Goal: Transaction & Acquisition: Purchase product/service

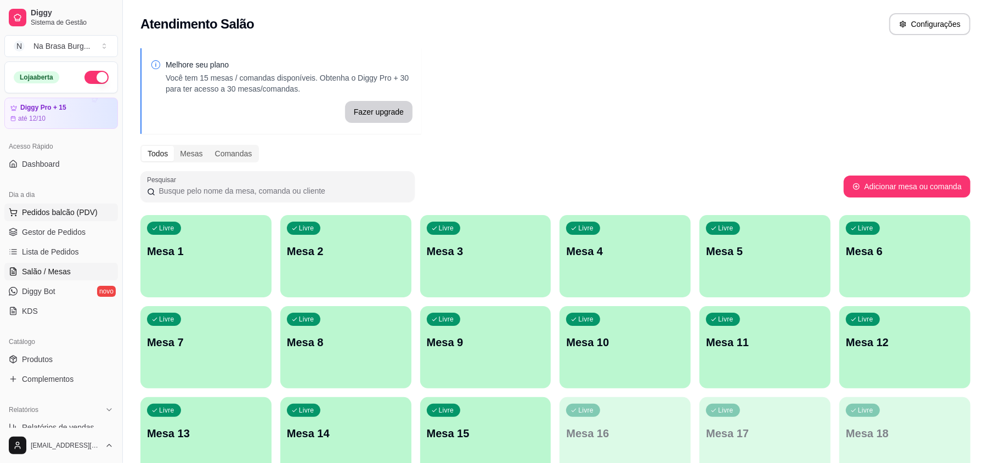
click at [54, 209] on span "Pedidos balcão (PDV)" at bounding box center [60, 212] width 76 height 11
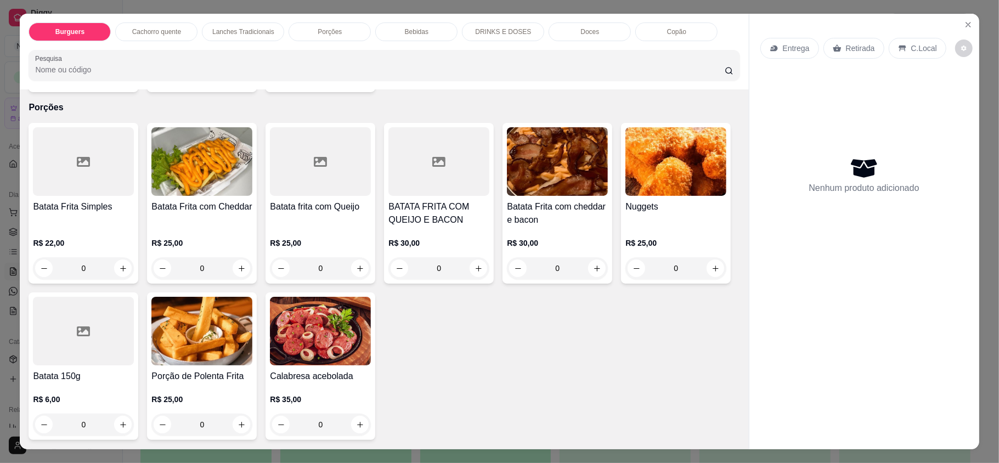
scroll to position [659, 0]
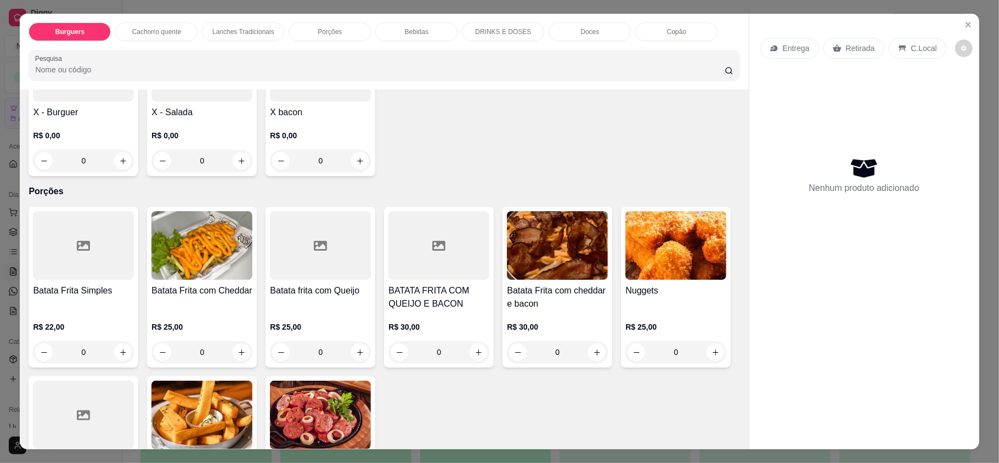
click at [354, 172] on div "0" at bounding box center [320, 161] width 101 height 22
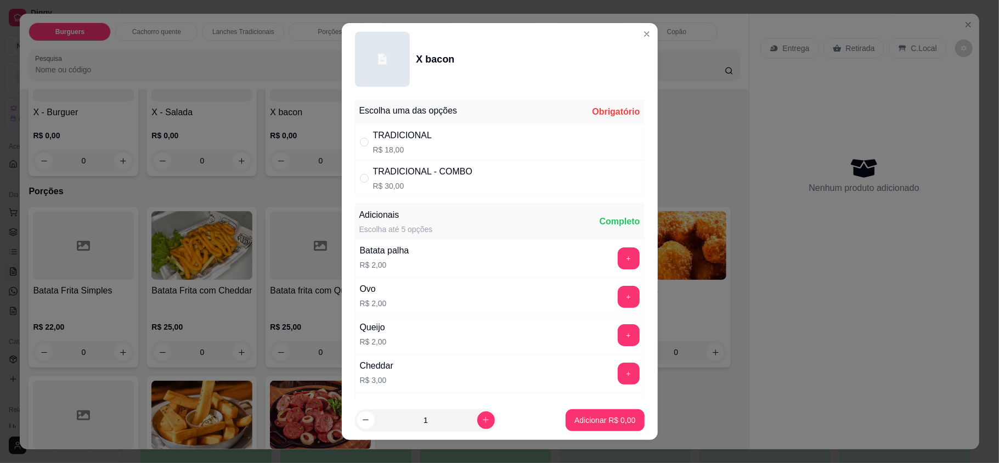
click at [452, 127] on div "TRADICIONAL R$ 18,00" at bounding box center [500, 142] width 290 height 36
radio input "true"
click at [482, 421] on icon "increase-product-quantity" at bounding box center [486, 421] width 8 height 8
type input "2"
click at [575, 418] on p "Adicionar R$ 36,00" at bounding box center [602, 420] width 65 height 11
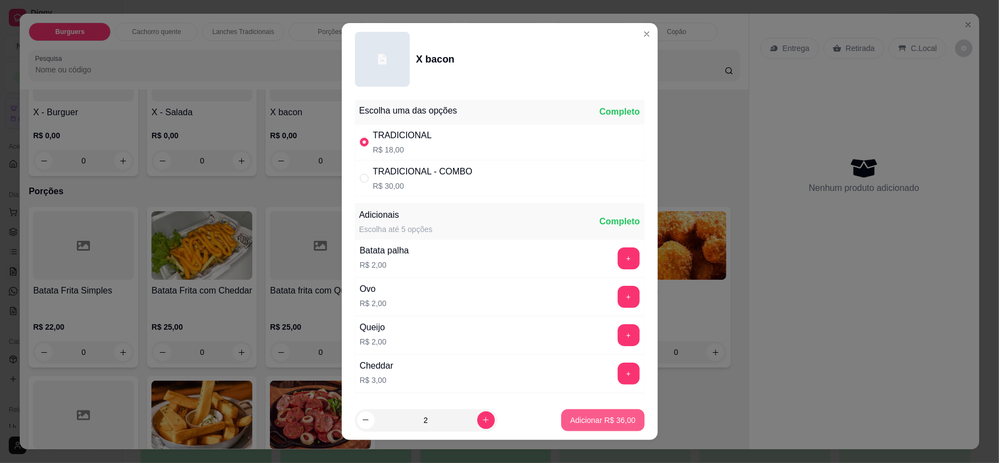
type input "2"
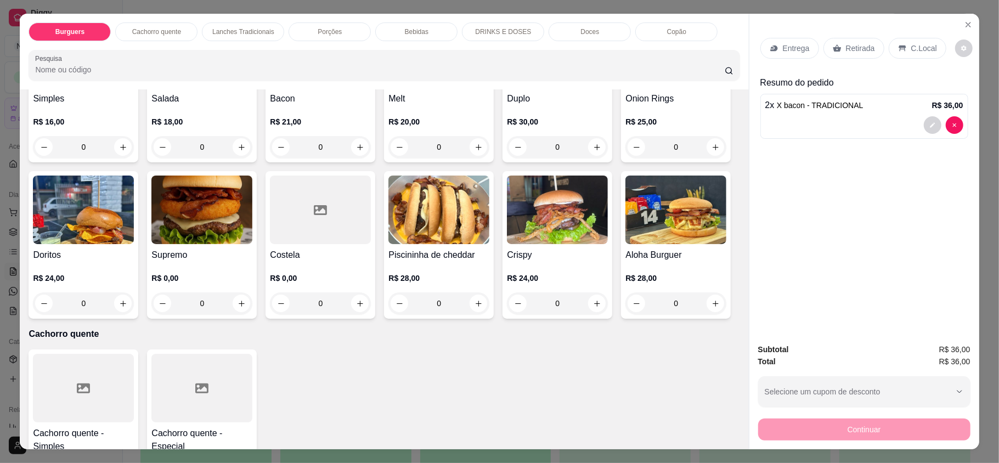
scroll to position [73, 0]
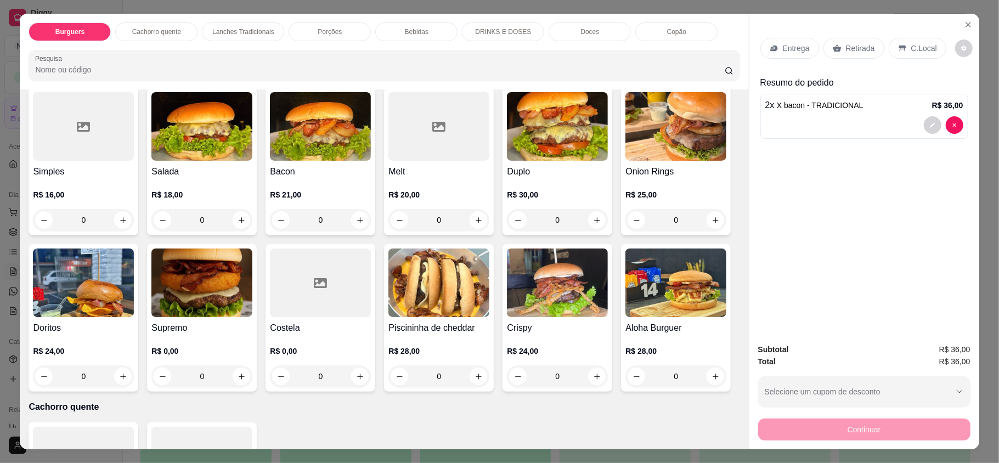
click at [588, 222] on div "0" at bounding box center [557, 220] width 101 height 22
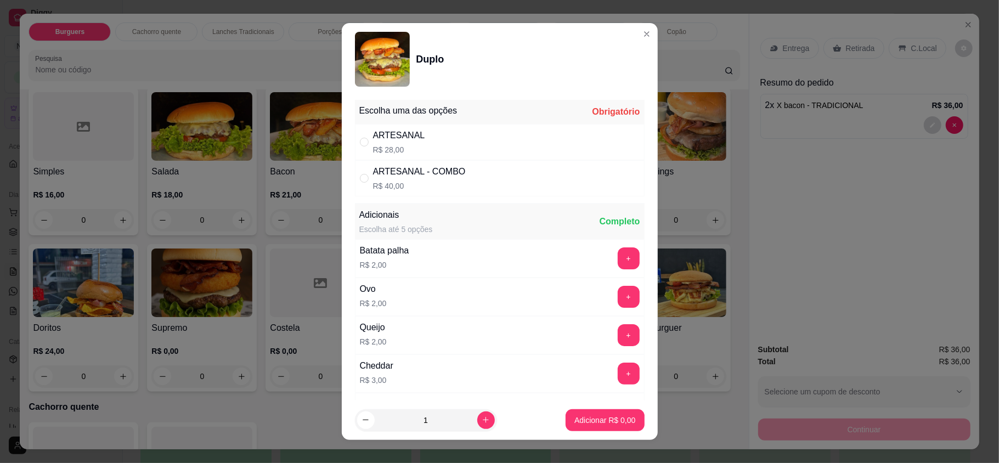
click at [418, 139] on div "ARTESANAL R$ 28,00" at bounding box center [500, 142] width 290 height 36
radio input "true"
click at [584, 419] on p "Adicionar R$ 28,00" at bounding box center [602, 420] width 65 height 11
type input "1"
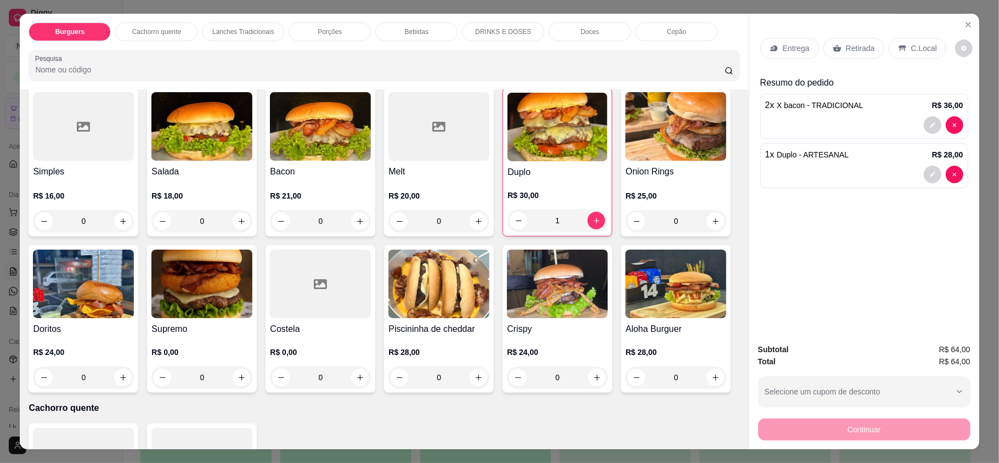
click at [626, 232] on div "0" at bounding box center [676, 221] width 101 height 22
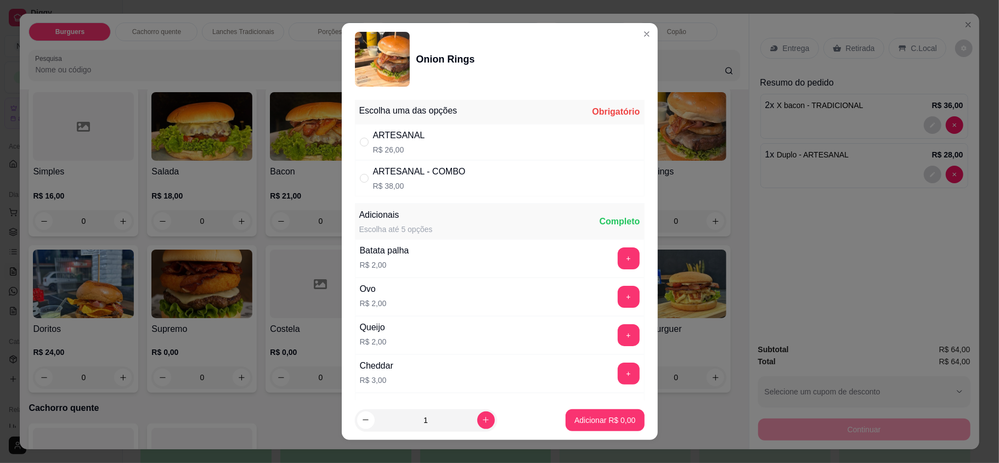
click at [454, 143] on div "ARTESANAL R$ 26,00" at bounding box center [500, 142] width 290 height 36
radio input "true"
click at [598, 421] on p "Adicionar R$ 26,00" at bounding box center [602, 420] width 65 height 11
type input "1"
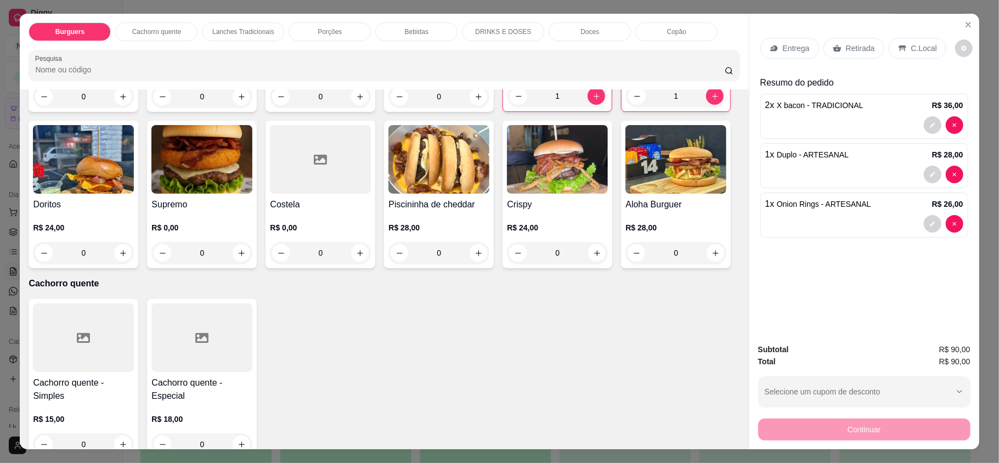
scroll to position [220, 0]
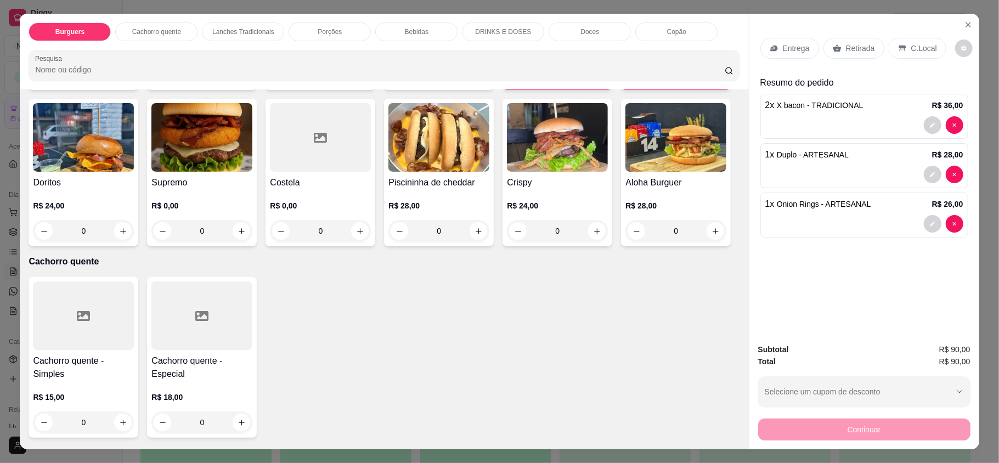
click at [507, 242] on div "0" at bounding box center [557, 231] width 101 height 22
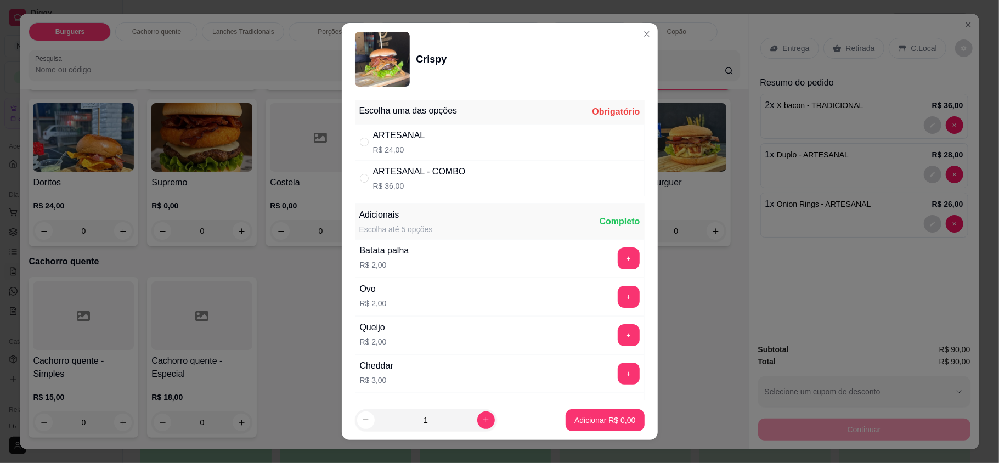
click at [451, 138] on div "ARTESANAL R$ 24,00" at bounding box center [500, 142] width 290 height 36
radio input "true"
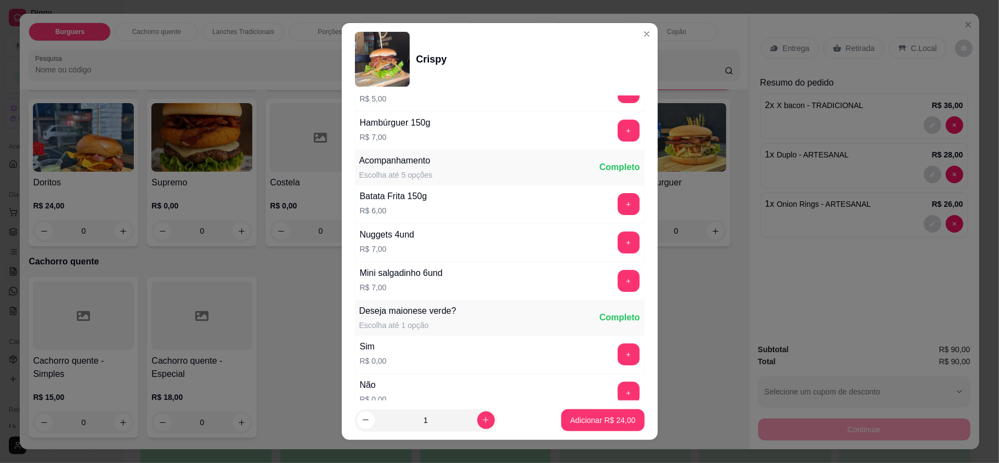
scroll to position [439, 0]
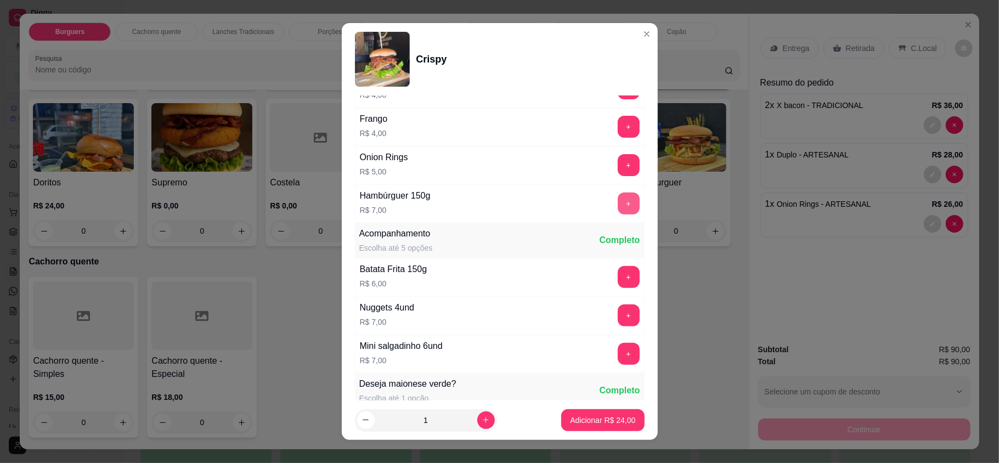
click at [618, 205] on button "+" at bounding box center [629, 204] width 22 height 22
click at [604, 430] on button "Adicionar R$ 31,00" at bounding box center [602, 420] width 83 height 22
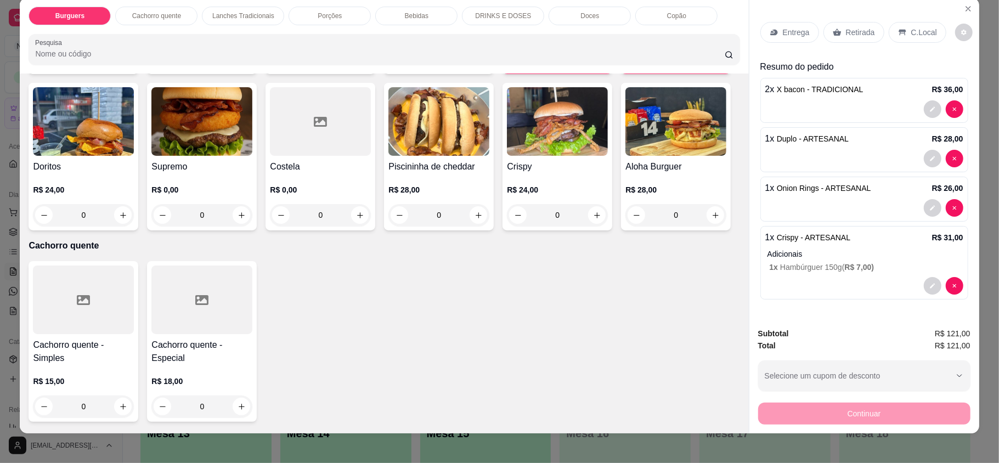
scroll to position [21, 0]
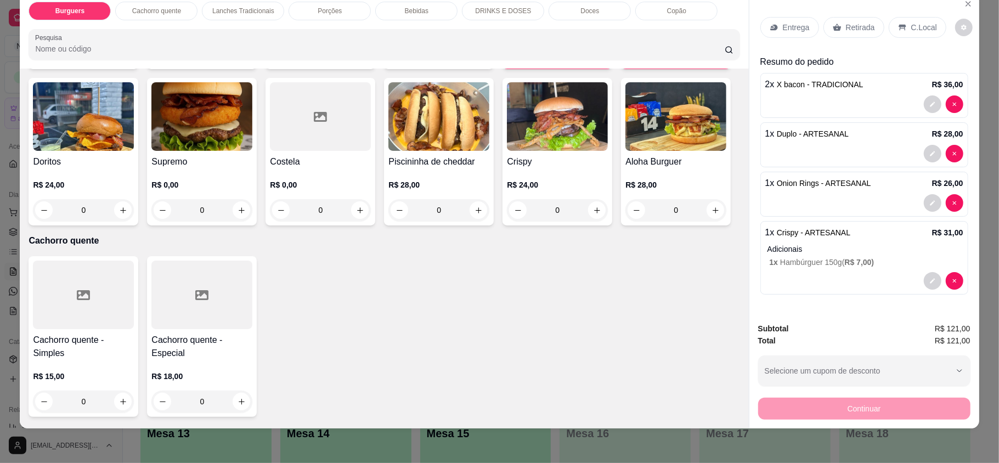
click at [507, 221] on div "0" at bounding box center [557, 210] width 101 height 22
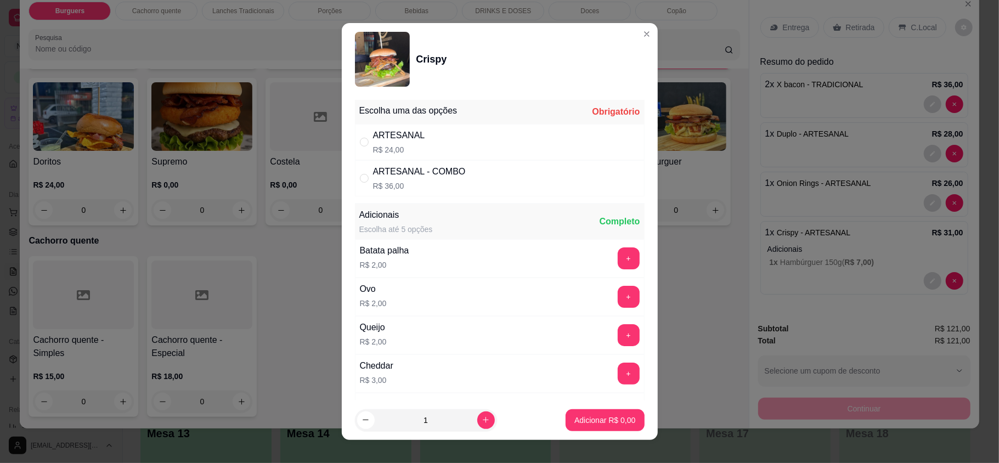
click at [404, 129] on div "ARTESANAL" at bounding box center [399, 135] width 52 height 13
radio input "true"
click at [582, 420] on p "Adicionar R$ 24,00" at bounding box center [603, 420] width 64 height 10
type input "1"
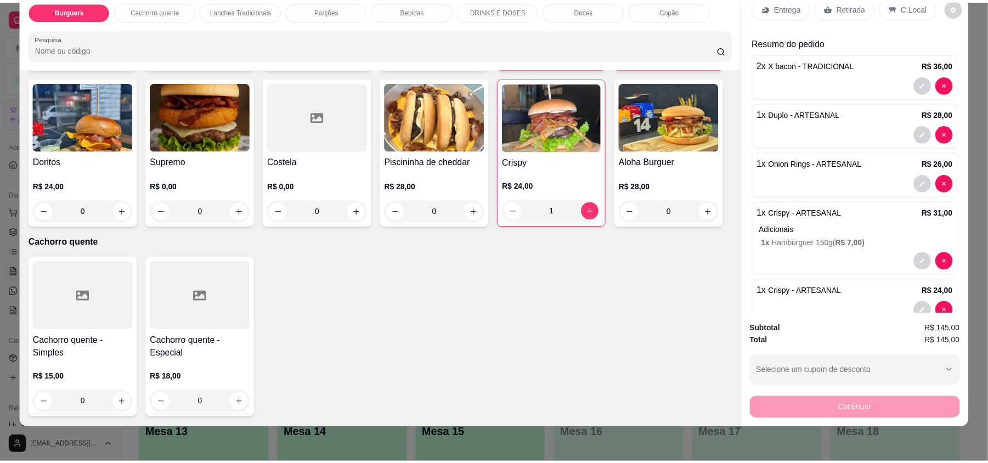
scroll to position [0, 0]
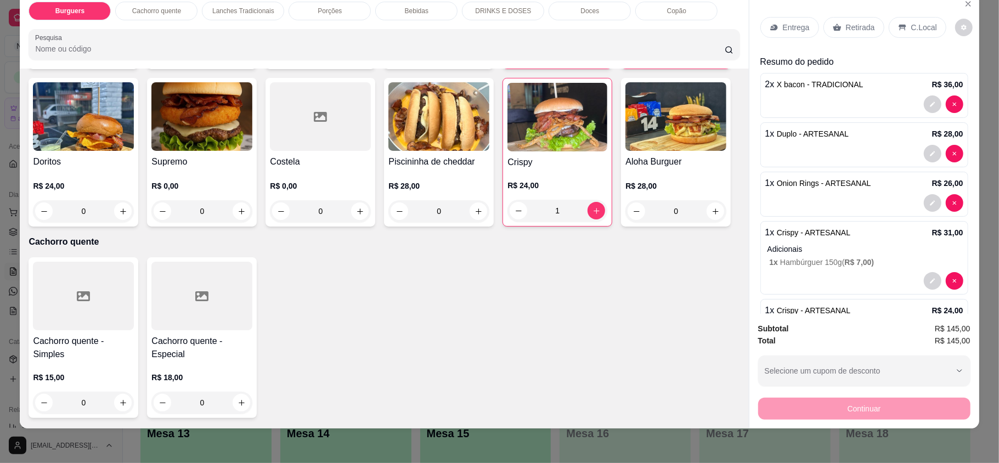
click at [846, 26] on p "Retirada" at bounding box center [860, 27] width 29 height 11
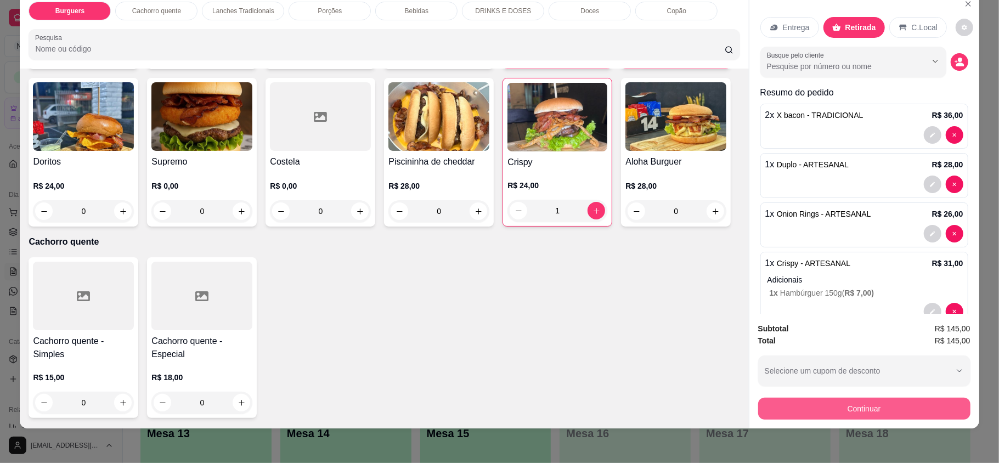
click at [879, 401] on button "Continuar" at bounding box center [864, 409] width 212 height 22
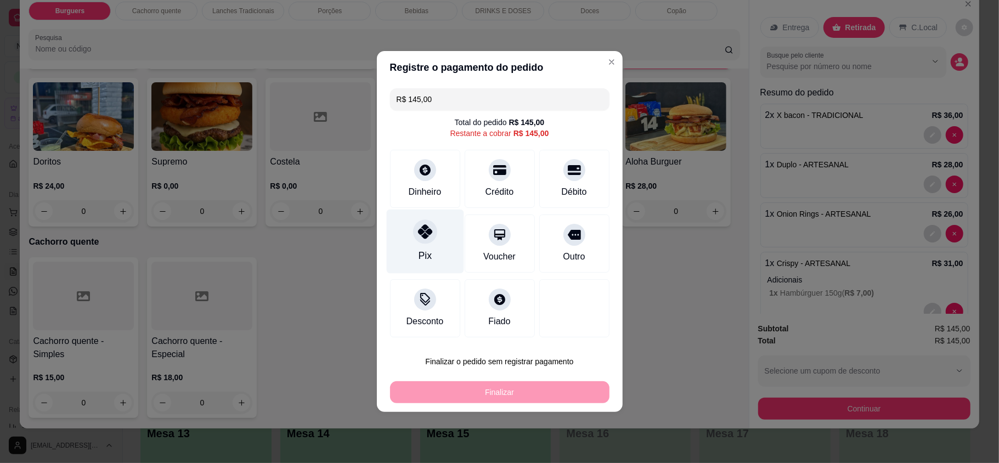
click at [442, 230] on div "Pix" at bounding box center [424, 242] width 77 height 64
type input "R$ 0,00"
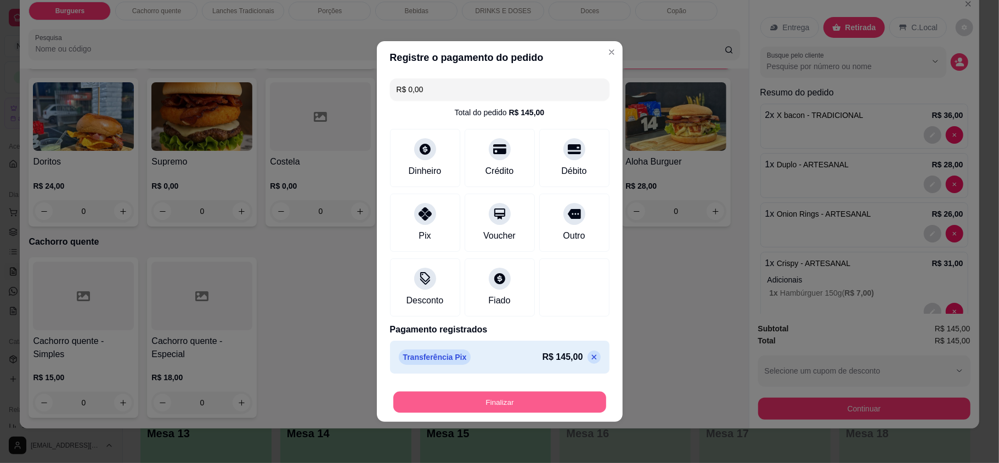
click at [547, 408] on button "Finalizar" at bounding box center [499, 402] width 213 height 21
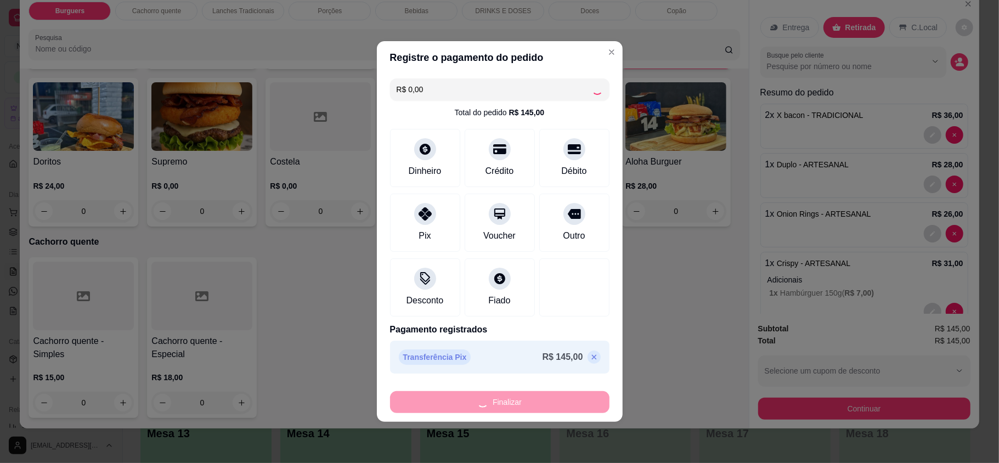
type input "0"
type input "-R$ 145,00"
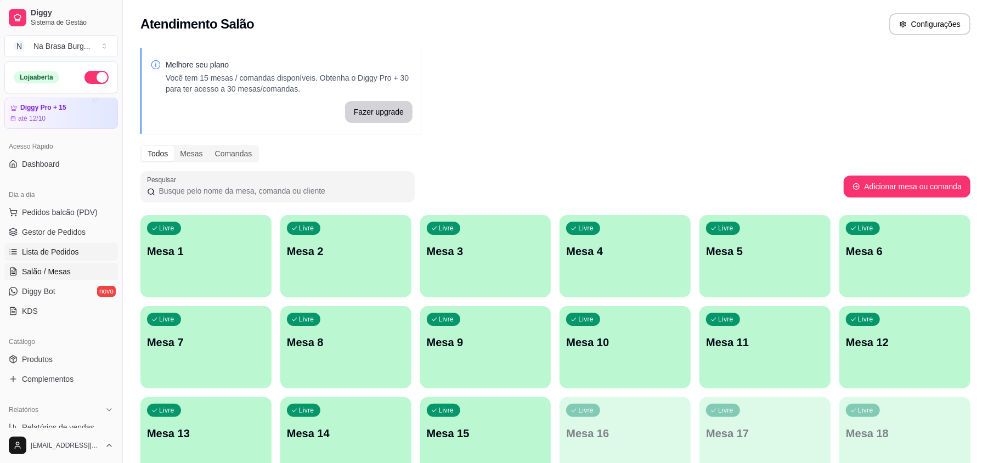
click at [52, 254] on span "Lista de Pedidos" at bounding box center [50, 251] width 57 height 11
